Goal: Task Accomplishment & Management: Manage account settings

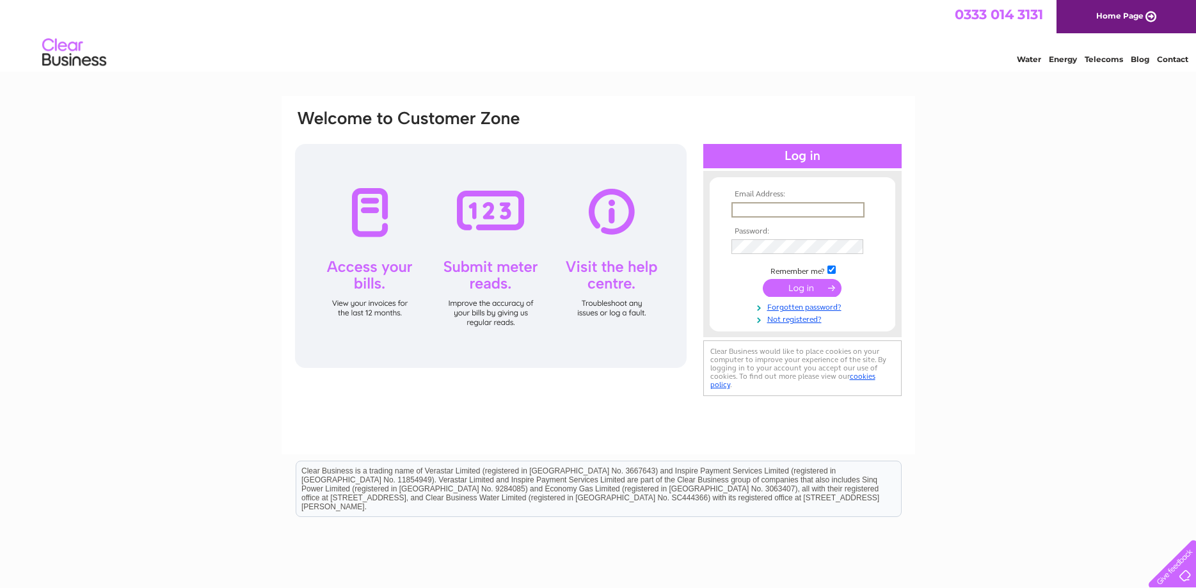
click at [748, 213] on input "text" at bounding box center [798, 209] width 133 height 15
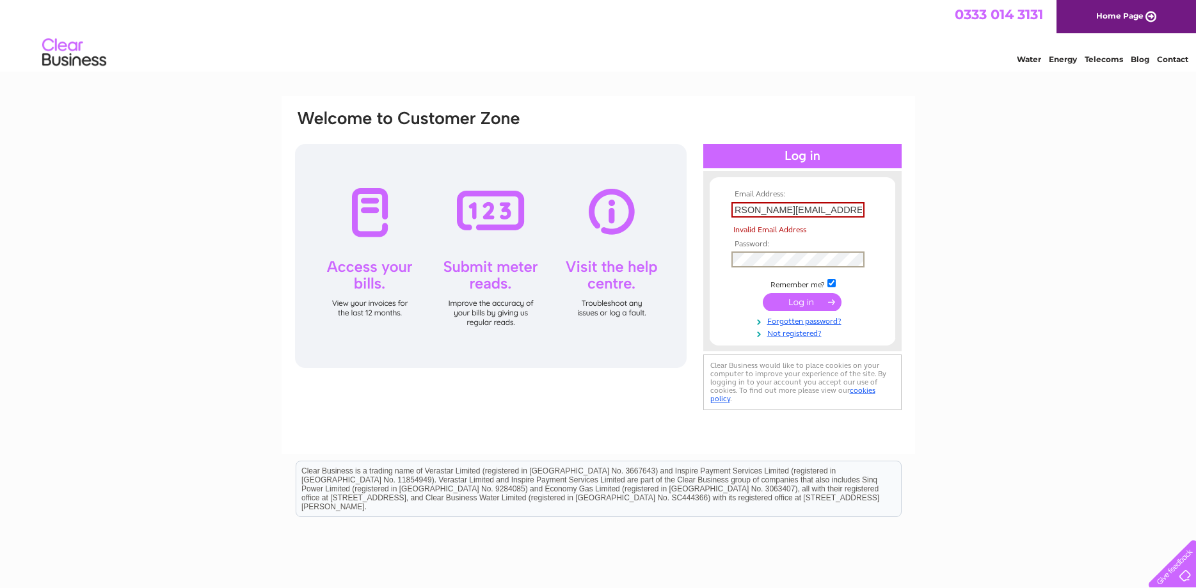
click at [767, 210] on input "s,[PERSON_NAME][EMAIL_ADDRESS][PERSON_NAME][DOMAIN_NAME]" at bounding box center [798, 209] width 133 height 15
click at [740, 205] on input "s,[PERSON_NAME][EMAIL_ADDRESS][PERSON_NAME][DOMAIN_NAME]" at bounding box center [798, 209] width 133 height 15
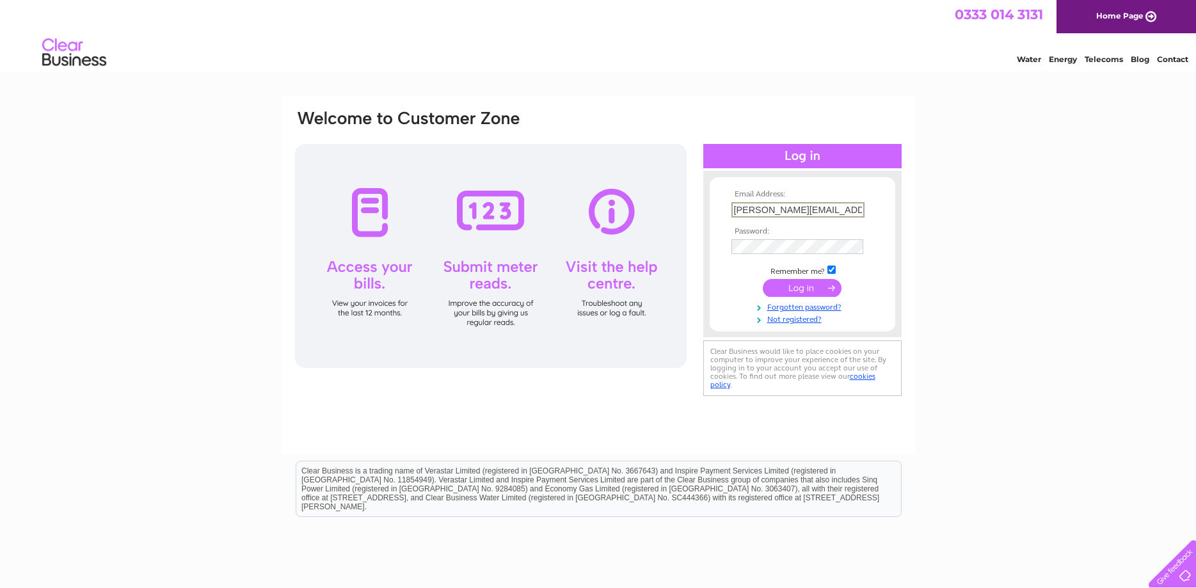
type input "[PERSON_NAME][EMAIL_ADDRESS][PERSON_NAME][DOMAIN_NAME]"
click at [763, 279] on input "submit" at bounding box center [802, 288] width 79 height 18
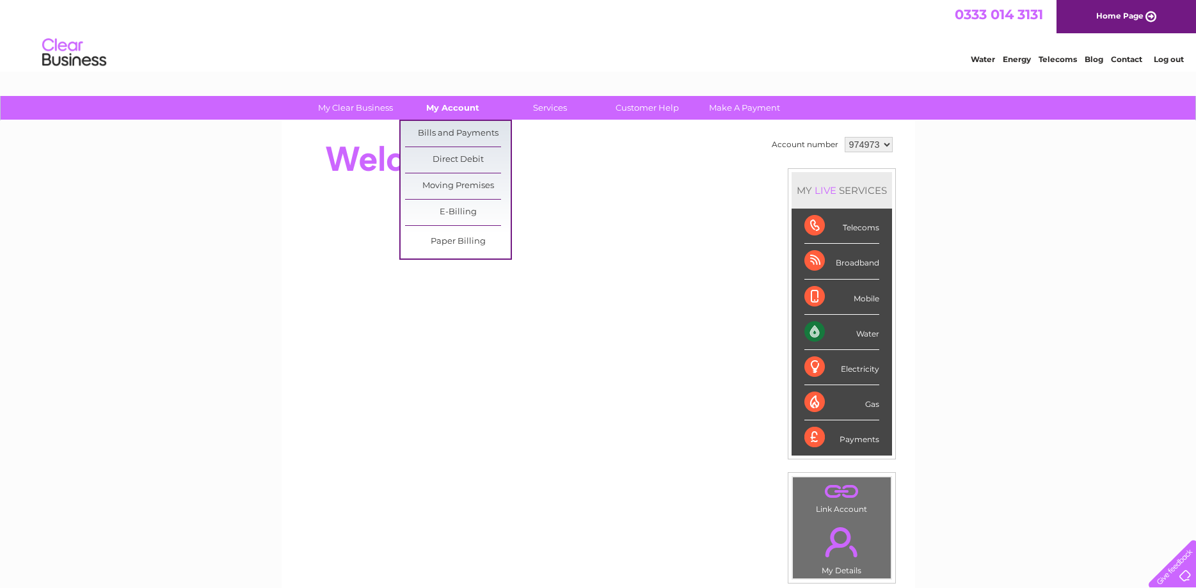
click at [471, 107] on link "My Account" at bounding box center [453, 108] width 106 height 24
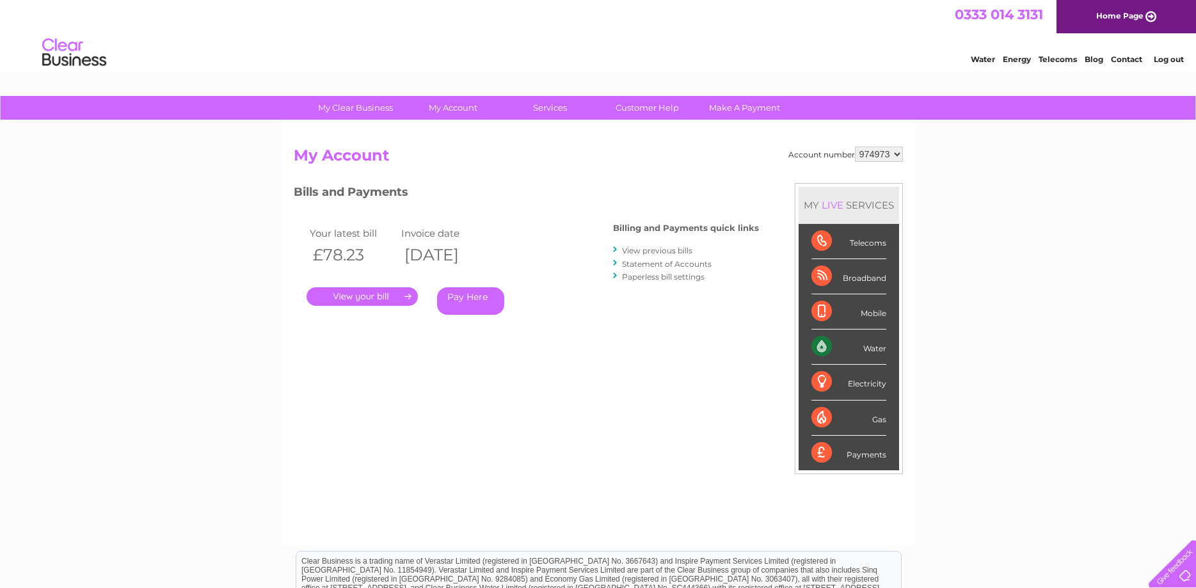
click at [390, 303] on link "." at bounding box center [362, 296] width 111 height 19
click at [390, 300] on link "." at bounding box center [362, 296] width 111 height 19
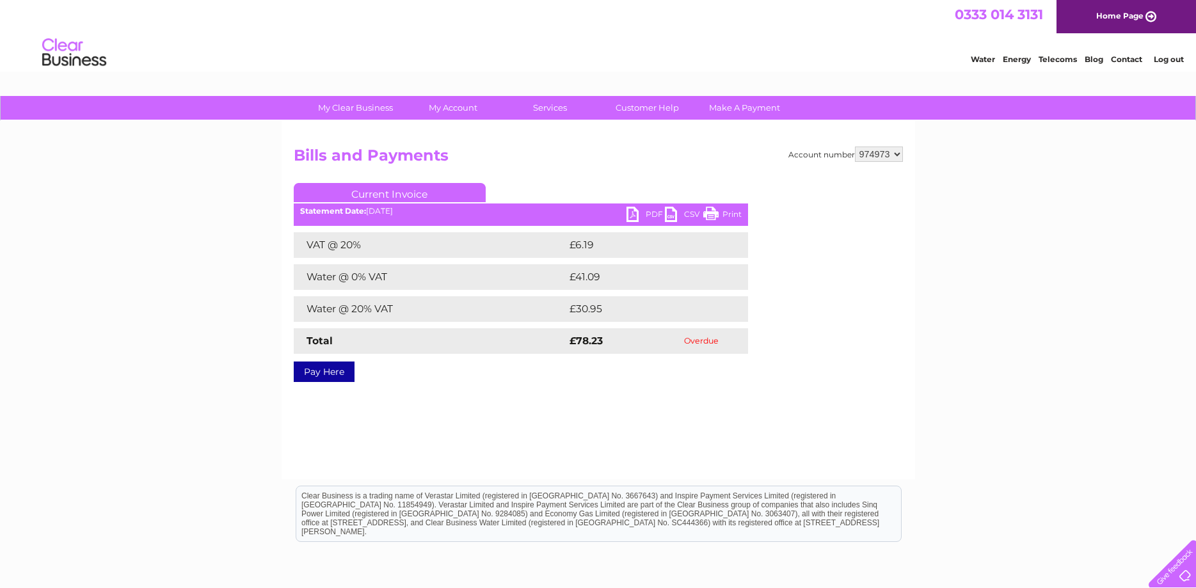
click at [640, 214] on link "PDF" at bounding box center [646, 216] width 38 height 19
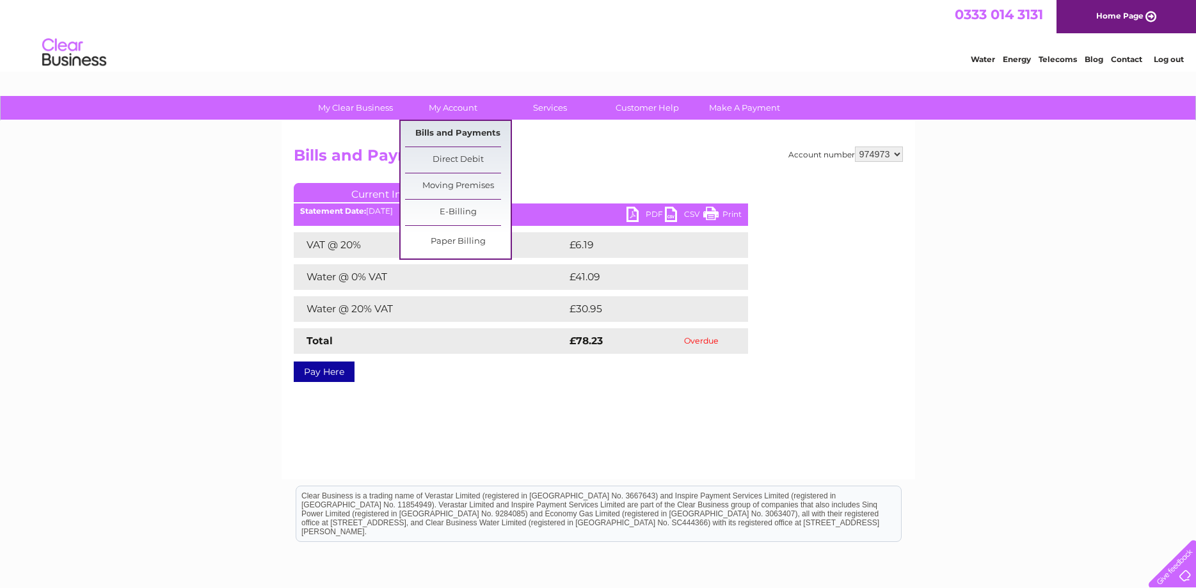
click at [440, 134] on link "Bills and Payments" at bounding box center [458, 134] width 106 height 26
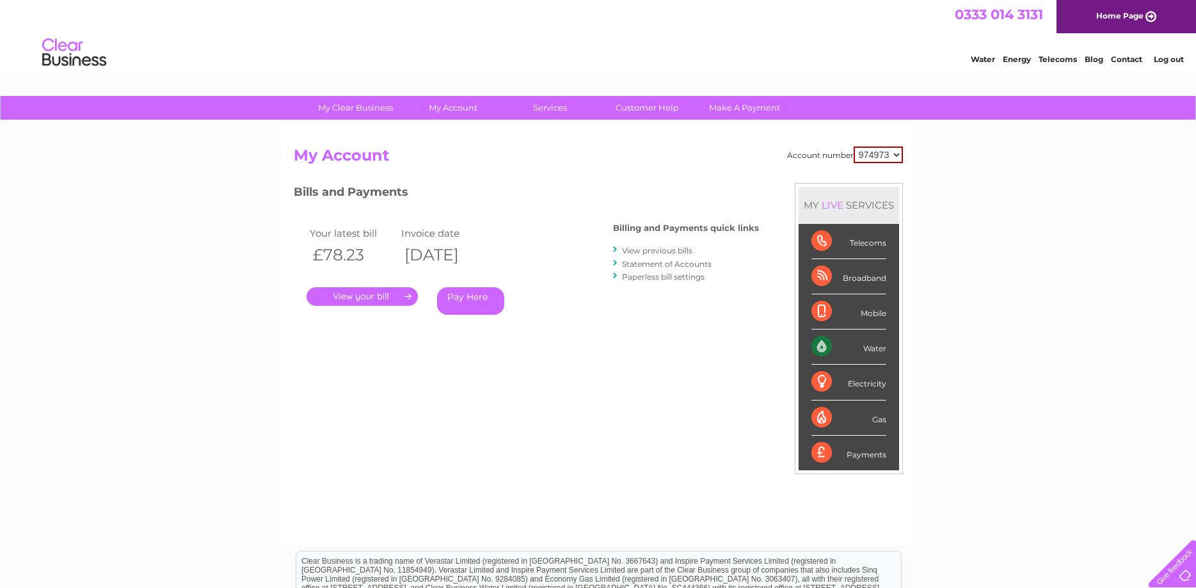
click at [644, 248] on link "View previous bills" at bounding box center [657, 251] width 70 height 10
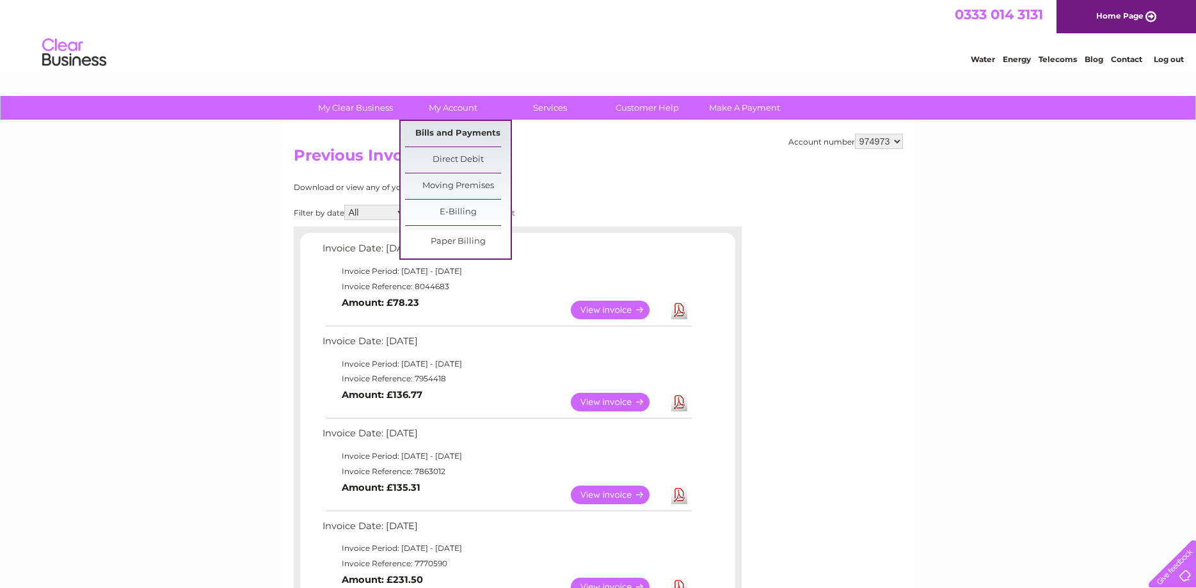
click at [443, 137] on link "Bills and Payments" at bounding box center [458, 134] width 106 height 26
click at [449, 127] on link "Bills and Payments" at bounding box center [458, 134] width 106 height 26
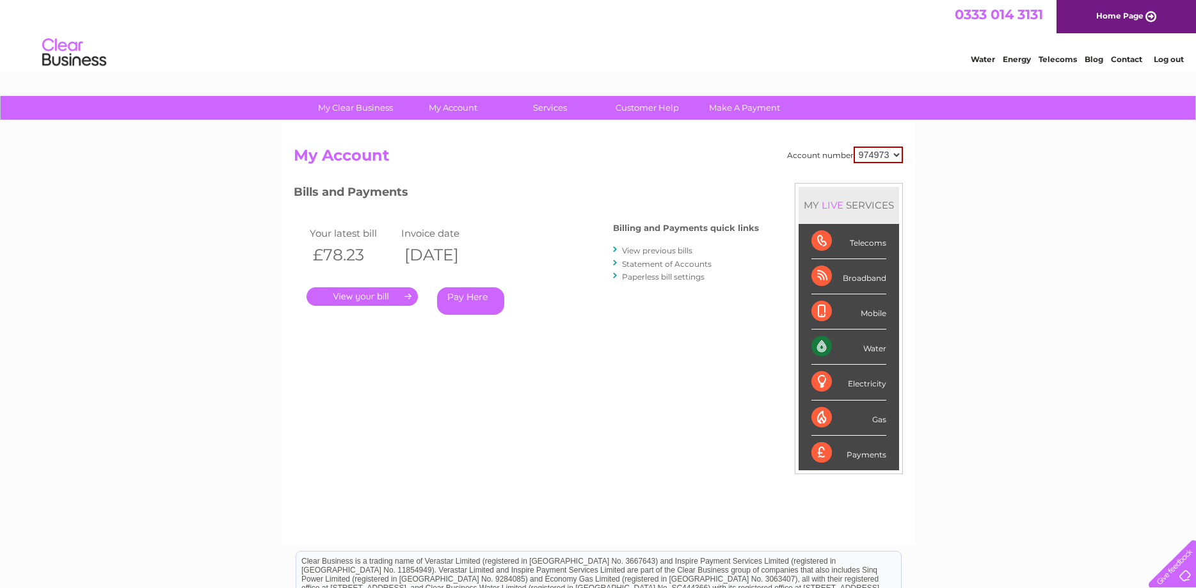
click at [663, 264] on link "Statement of Accounts" at bounding box center [667, 264] width 90 height 10
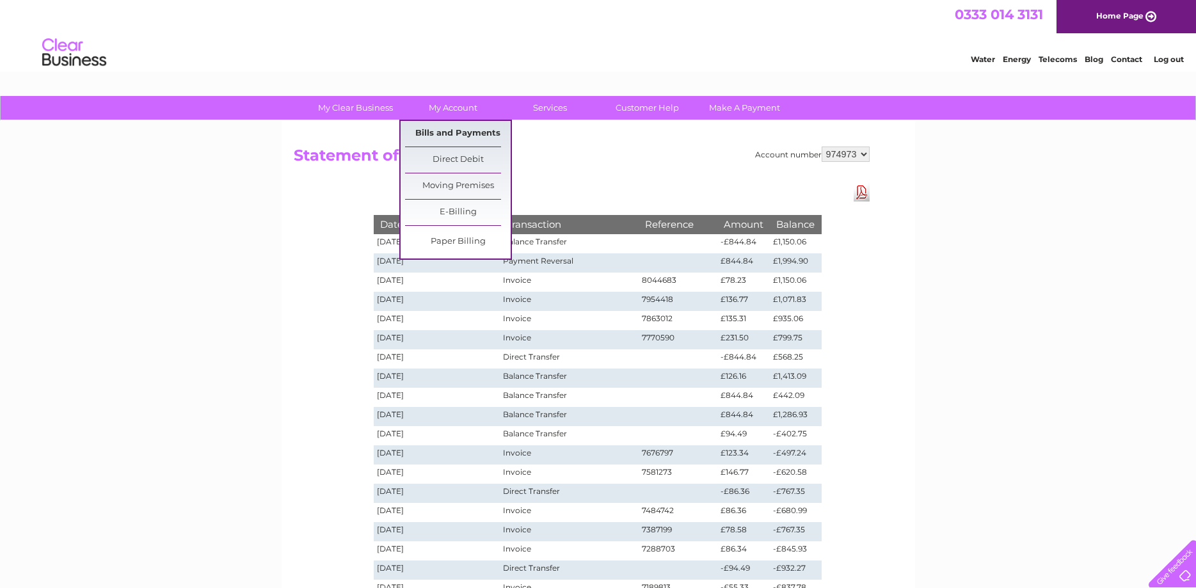
click at [435, 132] on link "Bills and Payments" at bounding box center [458, 134] width 106 height 26
